Goal: Information Seeking & Learning: Learn about a topic

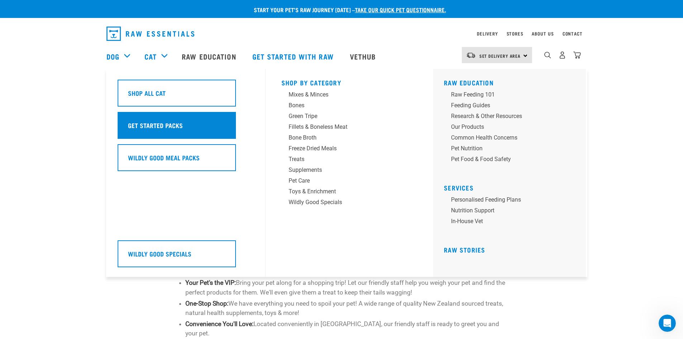
click at [149, 125] on h5 "Get Started Packs" at bounding box center [155, 125] width 55 height 9
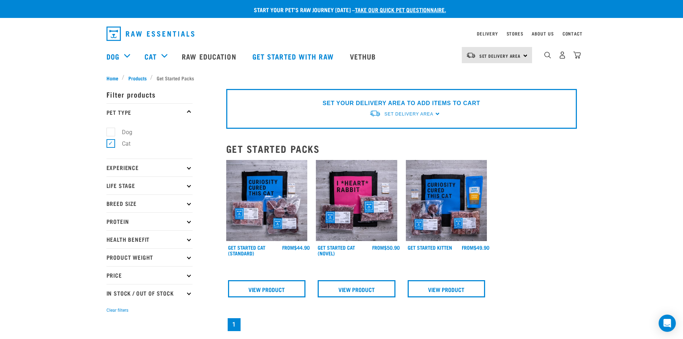
click at [112, 132] on label "Dog" at bounding box center [123, 132] width 25 height 9
click at [111, 132] on input "Dog" at bounding box center [109, 130] width 5 height 5
checkbox input "true"
click at [113, 144] on label "Cat" at bounding box center [122, 143] width 23 height 9
click at [111, 144] on input "Cat" at bounding box center [109, 142] width 5 height 5
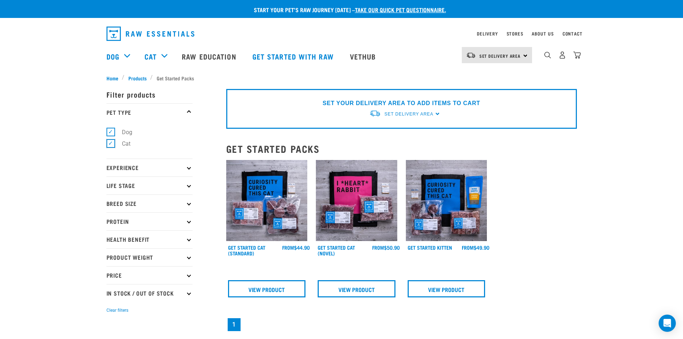
checkbox input "false"
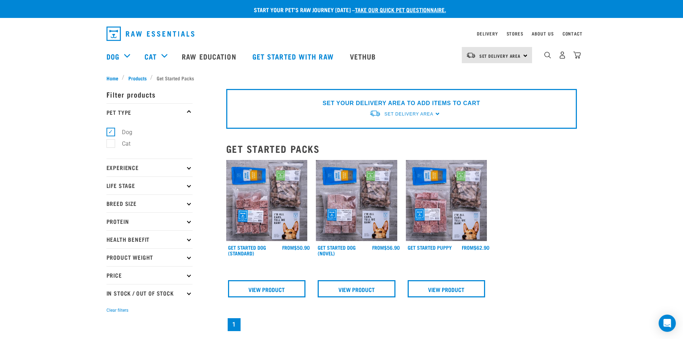
click at [262, 193] on img at bounding box center [266, 200] width 81 height 81
click at [273, 290] on link "View Product" at bounding box center [267, 288] width 78 height 17
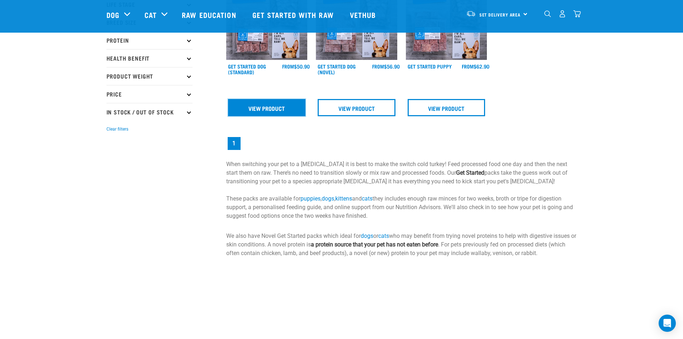
scroll to position [179, 0]
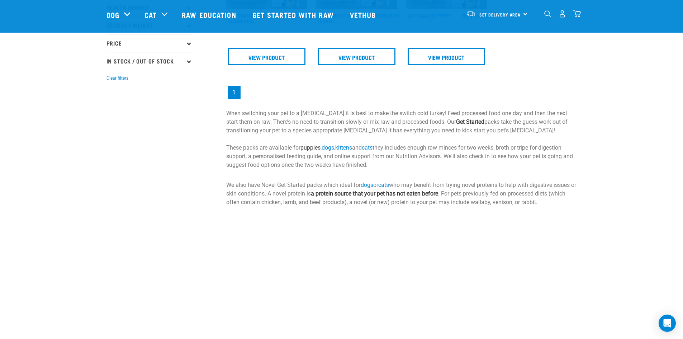
click at [314, 147] on link "puppies" at bounding box center [311, 147] width 20 height 7
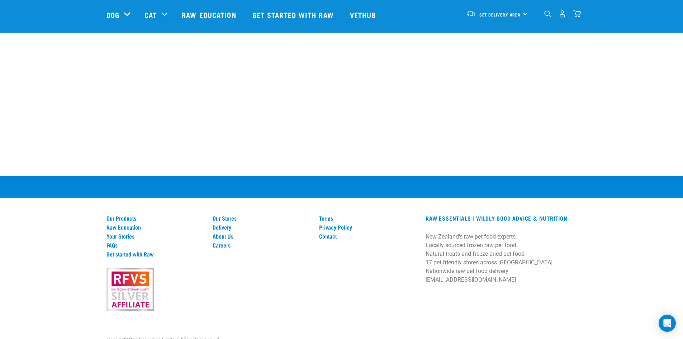
scroll to position [359, 0]
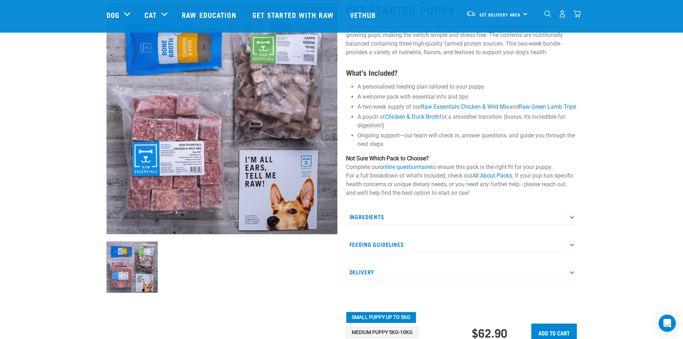
scroll to position [108, 0]
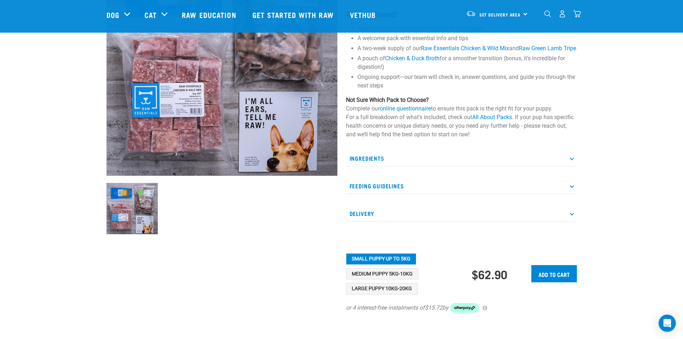
click at [568, 166] on p "Ingredients" at bounding box center [461, 158] width 231 height 16
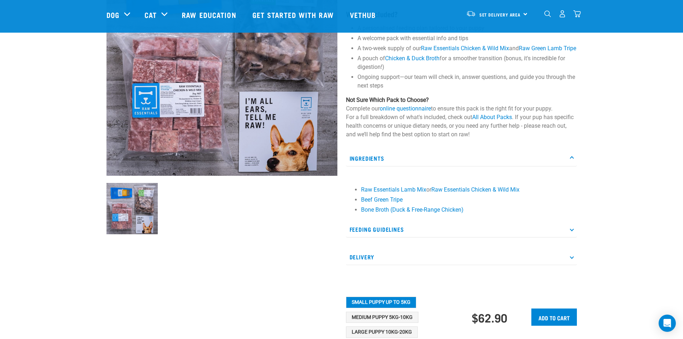
click at [570, 238] on p "Feeding Guidelines" at bounding box center [461, 229] width 231 height 16
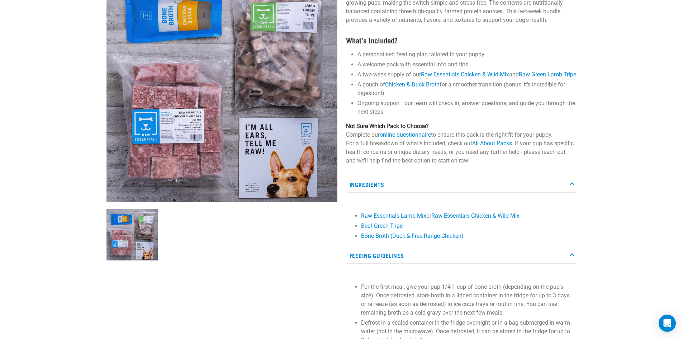
scroll to position [0, 0]
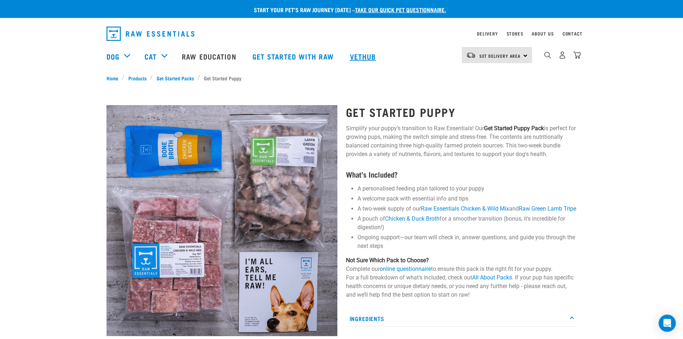
click at [366, 56] on link "Vethub" at bounding box center [364, 56] width 42 height 29
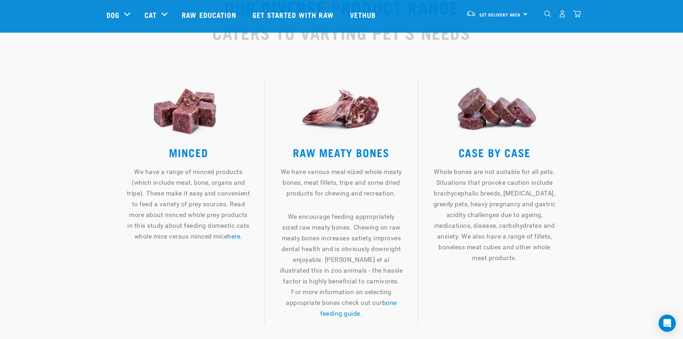
scroll to position [753, 0]
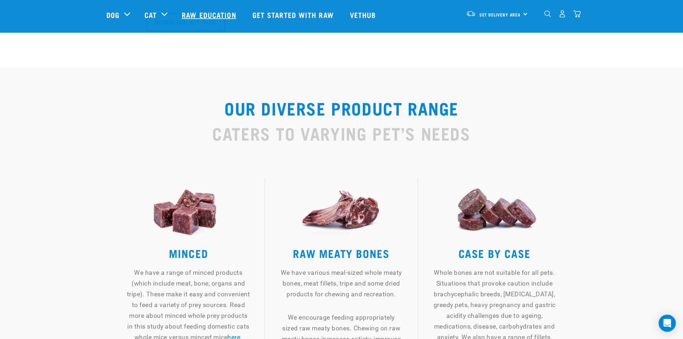
click at [225, 15] on link "Raw Education" at bounding box center [210, 14] width 70 height 29
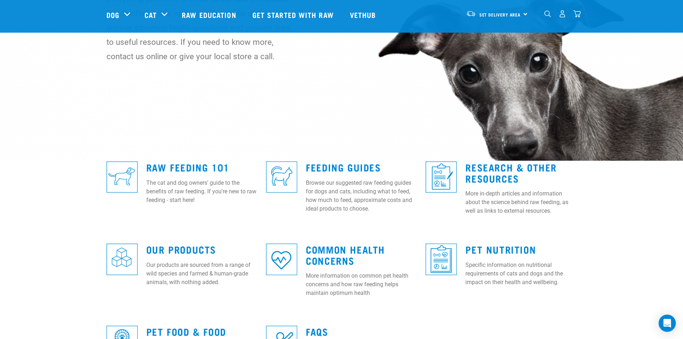
scroll to position [144, 0]
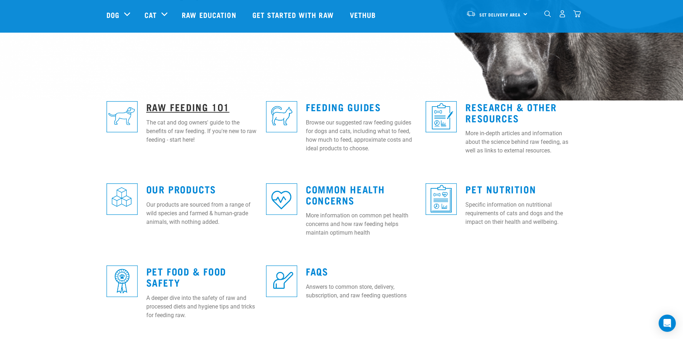
click at [184, 108] on link "Raw Feeding 101" at bounding box center [187, 106] width 83 height 5
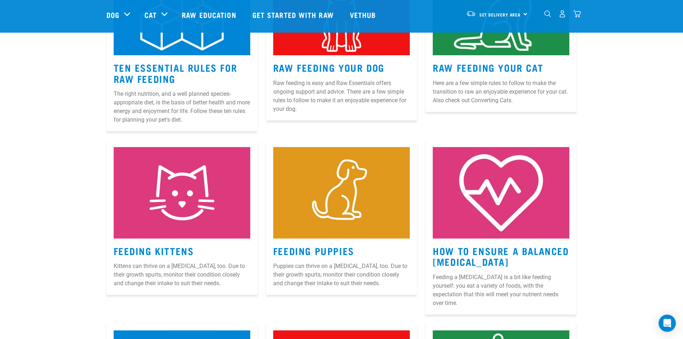
scroll to position [359, 0]
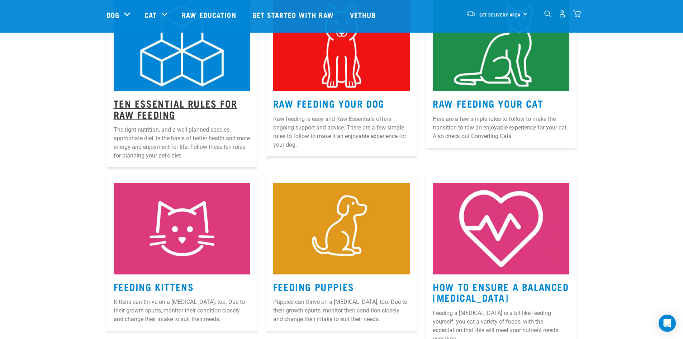
click at [164, 102] on link "Ten Essential Rules for Raw Feeding" at bounding box center [176, 108] width 124 height 17
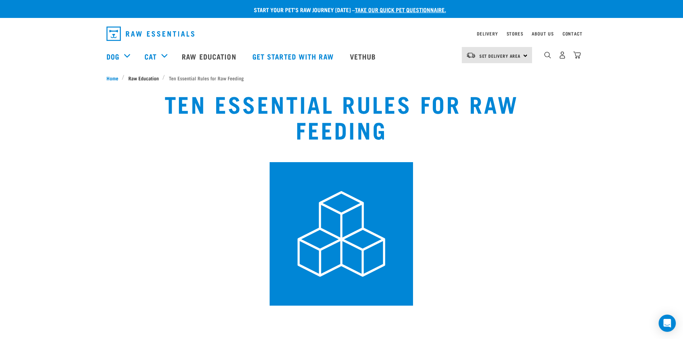
click at [143, 78] on span "Raw Education" at bounding box center [143, 78] width 30 height 8
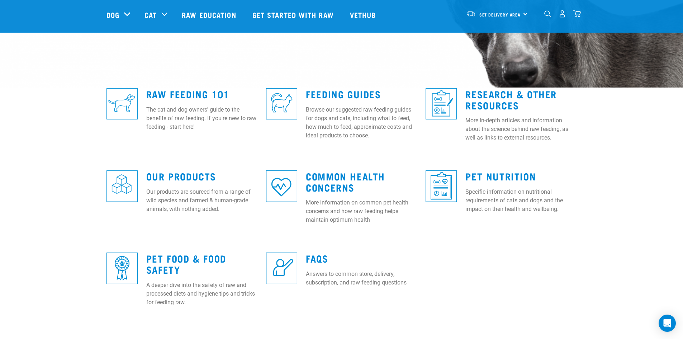
scroll to position [144, 0]
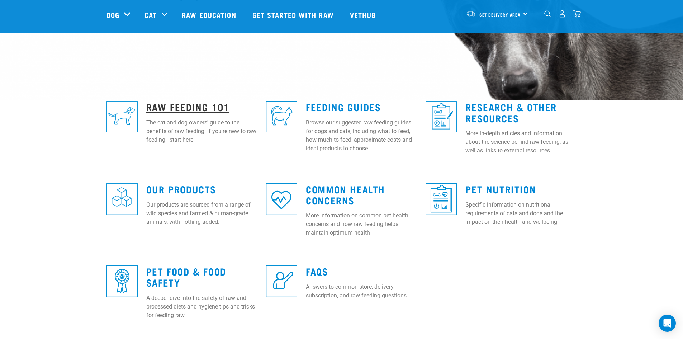
click at [159, 106] on link "Raw Feeding 101" at bounding box center [187, 106] width 83 height 5
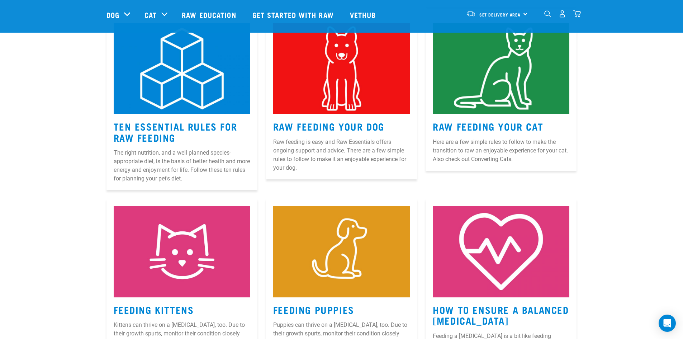
scroll to position [323, 0]
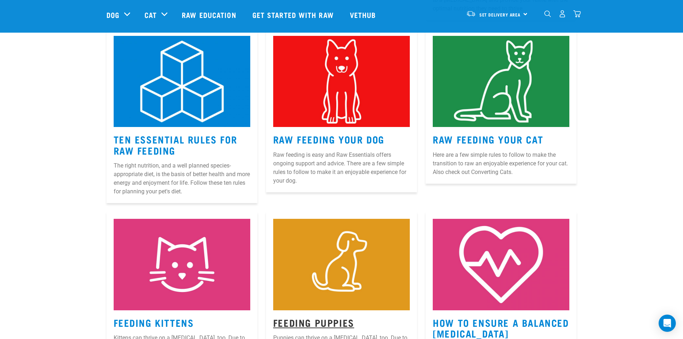
click at [307, 325] on link "Feeding Puppies" at bounding box center [313, 322] width 81 height 5
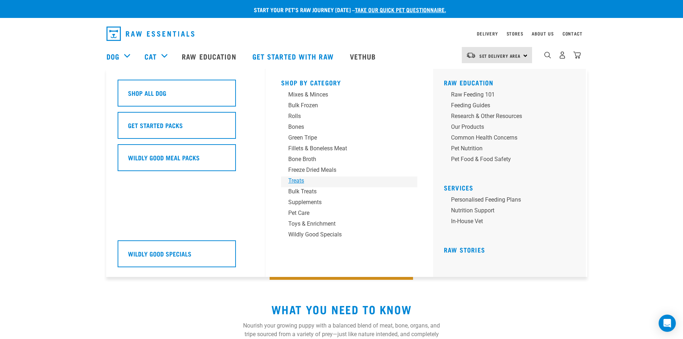
click at [298, 180] on div "Treats" at bounding box center [344, 181] width 112 height 9
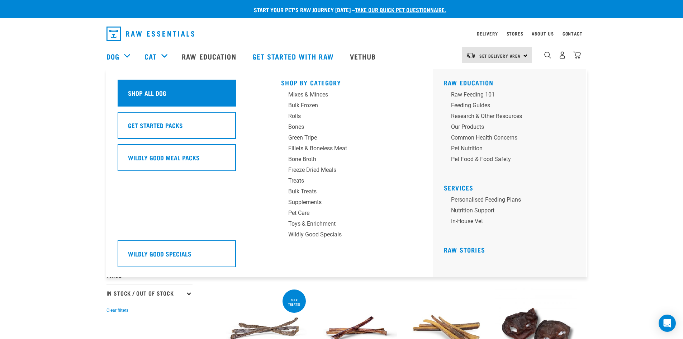
click at [150, 97] on h5 "Shop All Dog" at bounding box center [147, 92] width 38 height 9
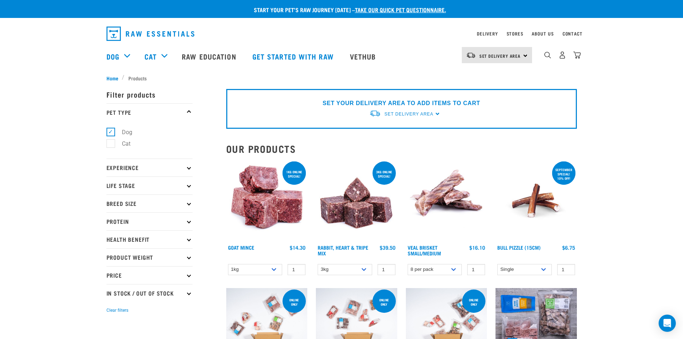
click at [189, 186] on icon at bounding box center [189, 185] width 4 height 4
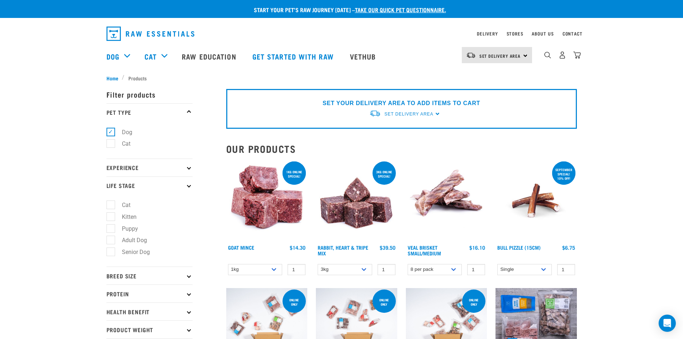
click at [111, 226] on label "Puppy" at bounding box center [126, 228] width 30 height 9
click at [111, 226] on input "Puppy" at bounding box center [109, 227] width 5 height 5
checkbox input "true"
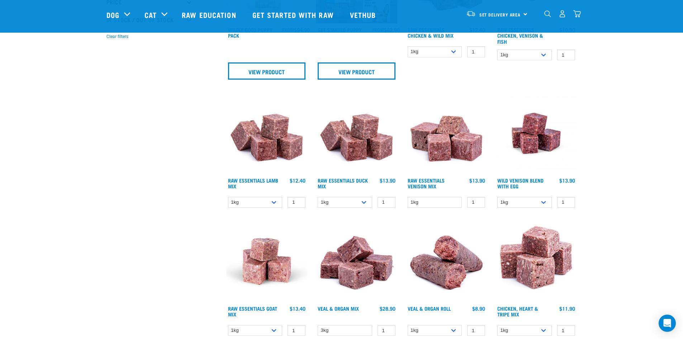
scroll to position [287, 0]
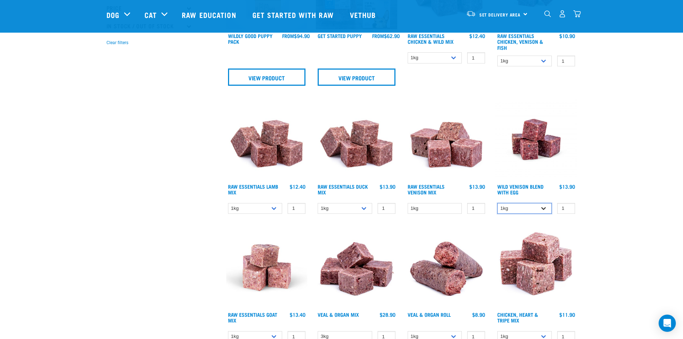
click at [545, 208] on select "1kg 3kg" at bounding box center [525, 208] width 55 height 11
select select "34496"
click at [498, 203] on select "1kg 3kg" at bounding box center [525, 208] width 55 height 11
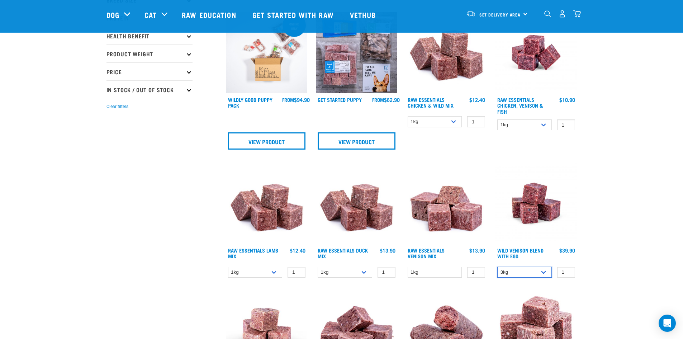
scroll to position [215, 0]
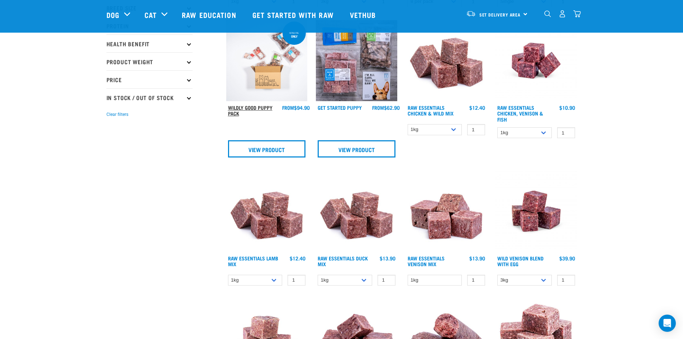
click at [240, 111] on link "Wildly Good Puppy Pack" at bounding box center [250, 110] width 44 height 8
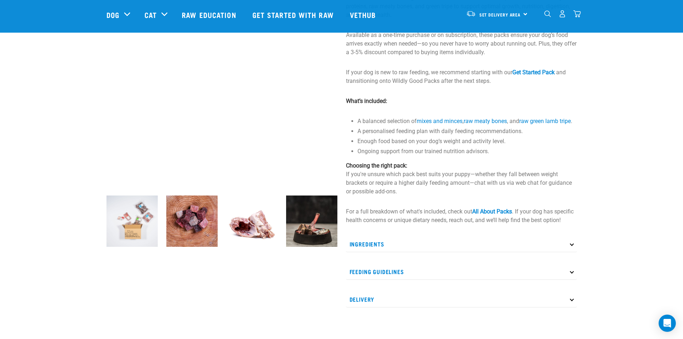
scroll to position [72, 0]
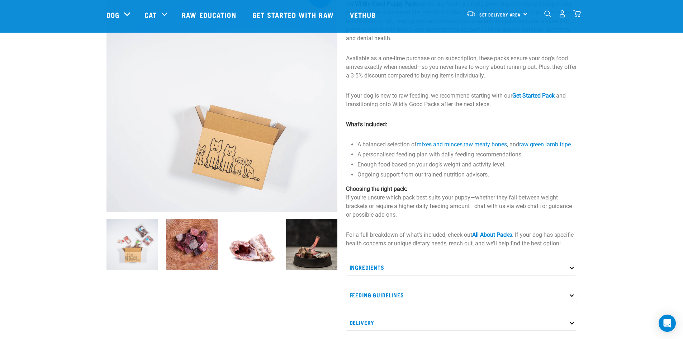
click at [191, 257] on img at bounding box center [191, 244] width 51 height 51
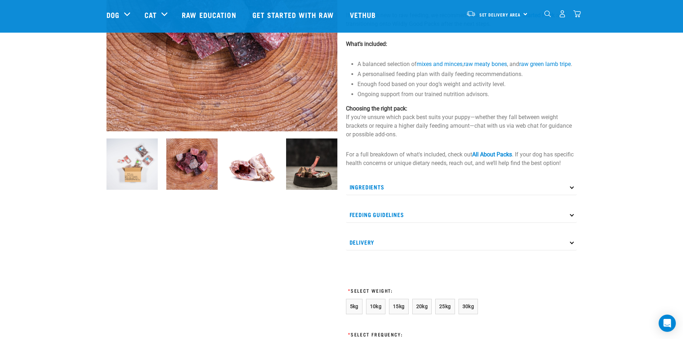
scroll to position [80, 0]
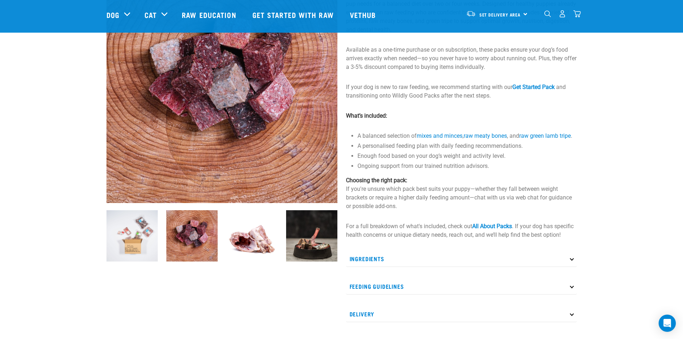
click at [250, 244] on img at bounding box center [251, 235] width 51 height 51
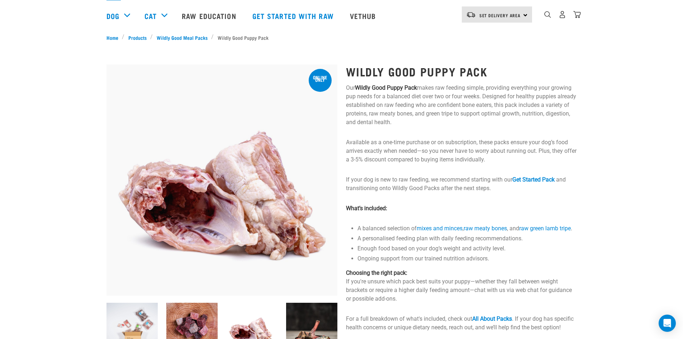
scroll to position [53, 0]
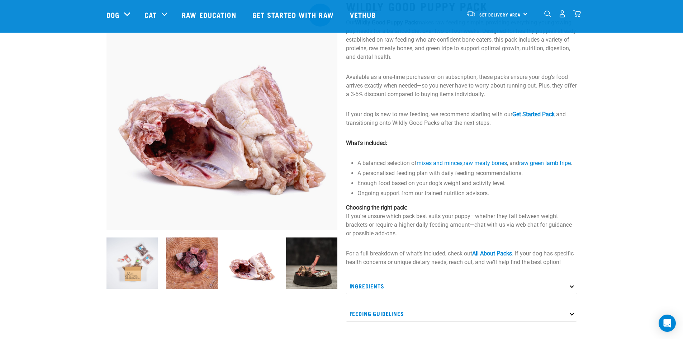
click at [309, 269] on img at bounding box center [311, 263] width 51 height 51
